Goal: Task Accomplishment & Management: Manage account settings

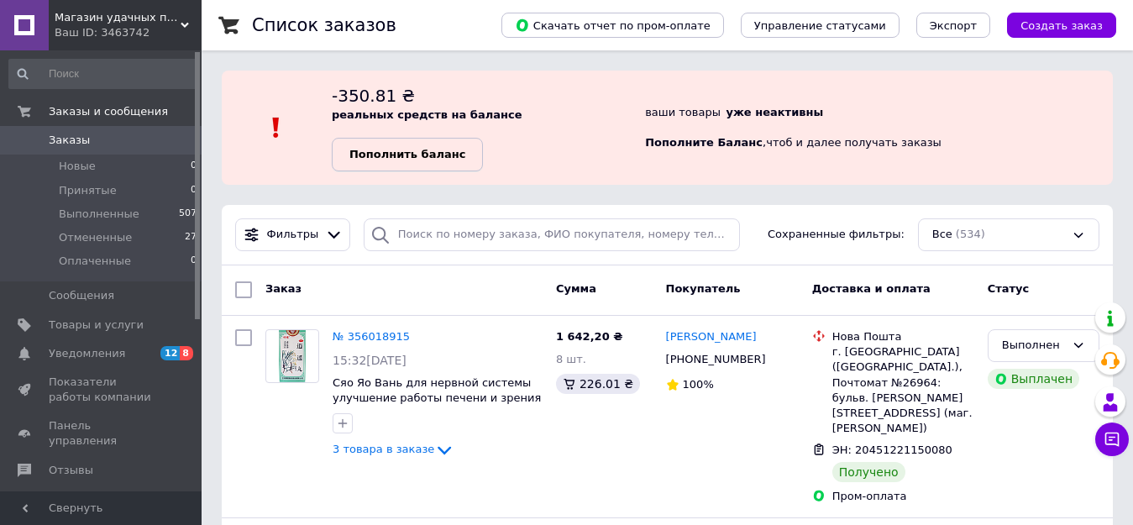
click at [374, 152] on b "Пополнить баланс" at bounding box center [407, 154] width 116 height 13
click at [390, 151] on b "Пополнить баланс" at bounding box center [407, 154] width 116 height 13
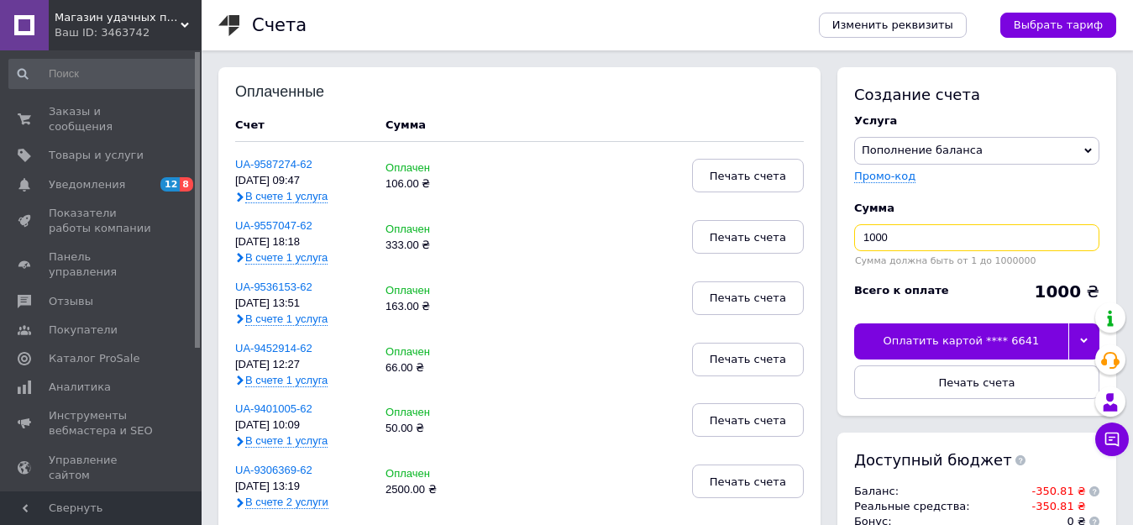
click at [937, 236] on input "1000" at bounding box center [976, 237] width 245 height 27
type input "1"
type input "360"
click at [1078, 343] on div at bounding box center [1083, 340] width 31 height 35
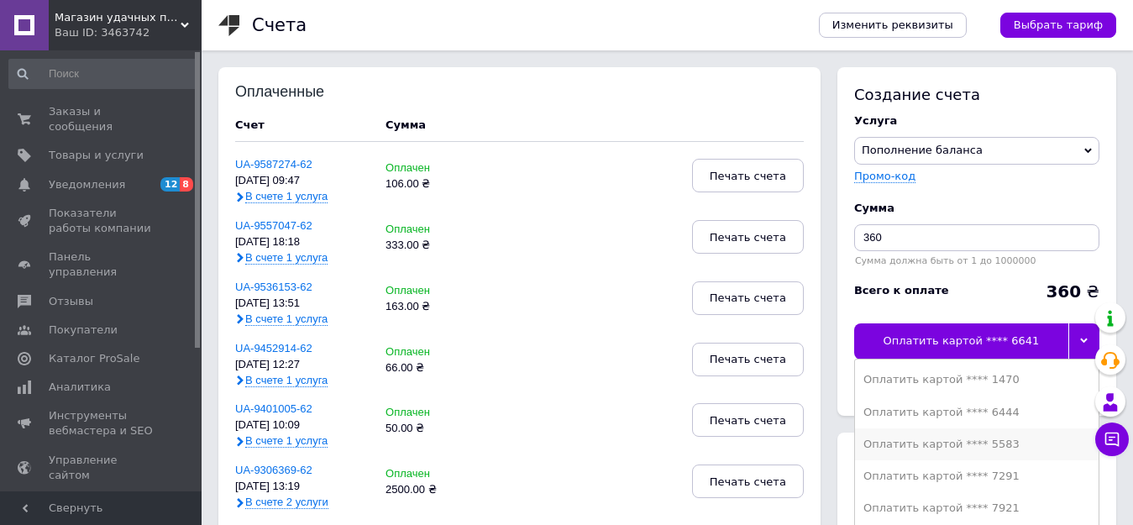
click at [978, 443] on div "Оплатить картой **** 5583" at bounding box center [976, 444] width 227 height 15
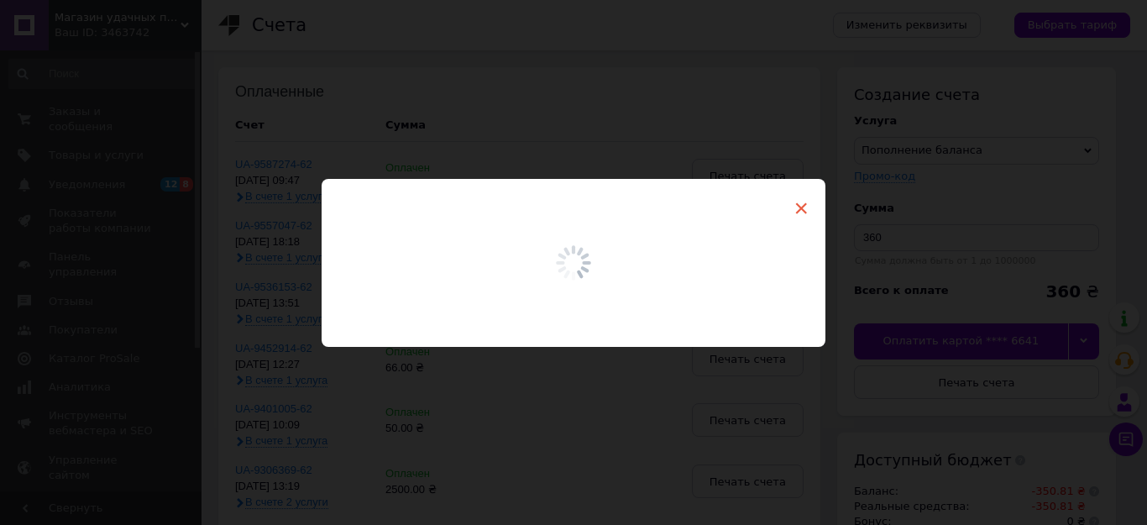
click at [795, 207] on span "×" at bounding box center [801, 208] width 15 height 29
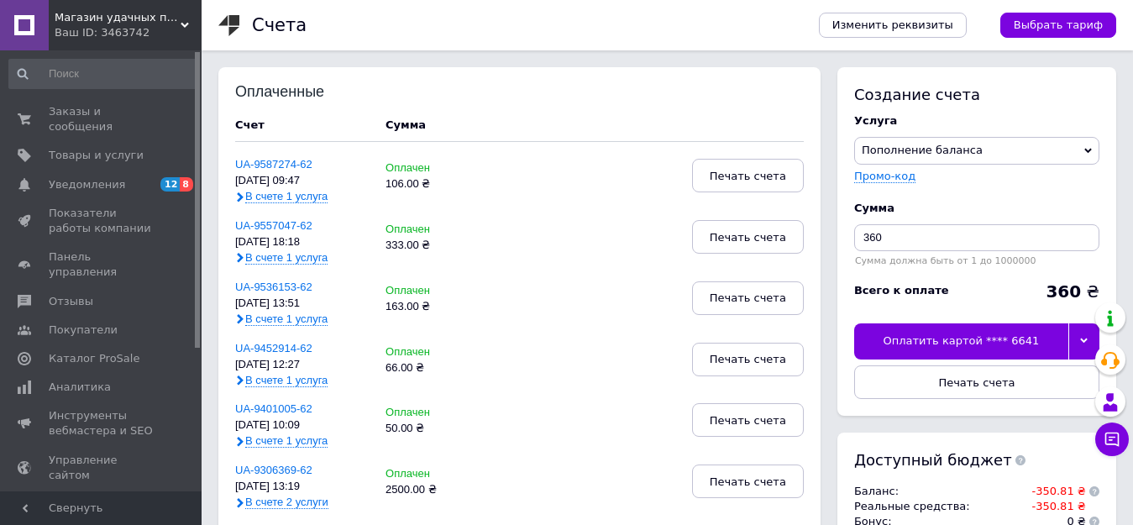
click at [62, 16] on span "Магазин удачных покупок "GoShop"" at bounding box center [118, 17] width 126 height 15
